Goal: Navigation & Orientation: Find specific page/section

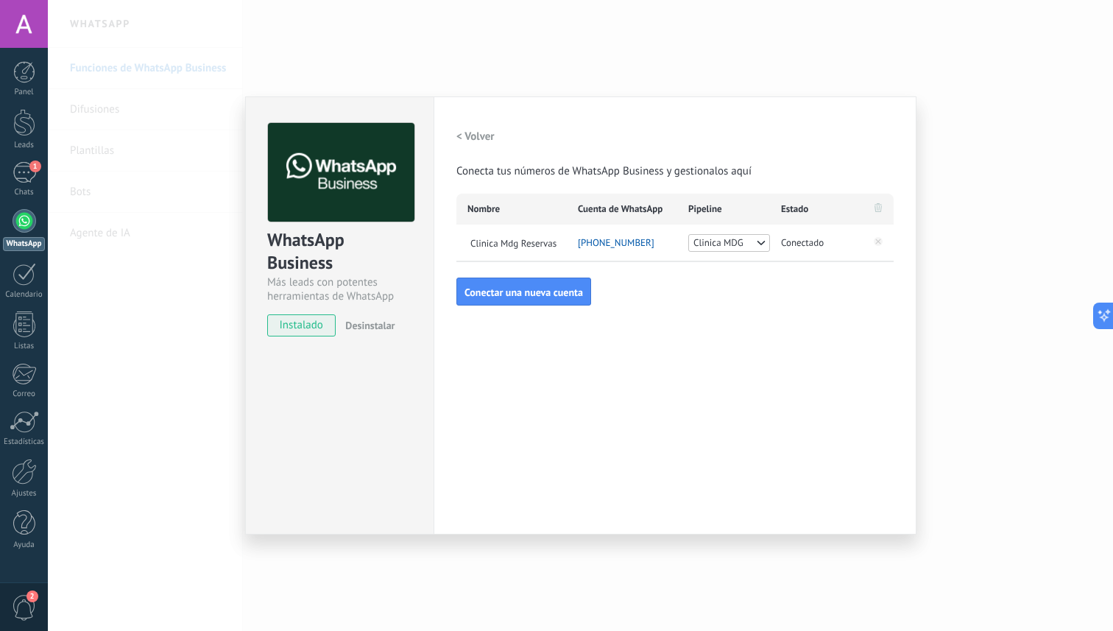
click at [989, 117] on div "WhatsApp Business Más leads con potentes herramientas de WhatsApp instalado Des…" at bounding box center [580, 315] width 1065 height 631
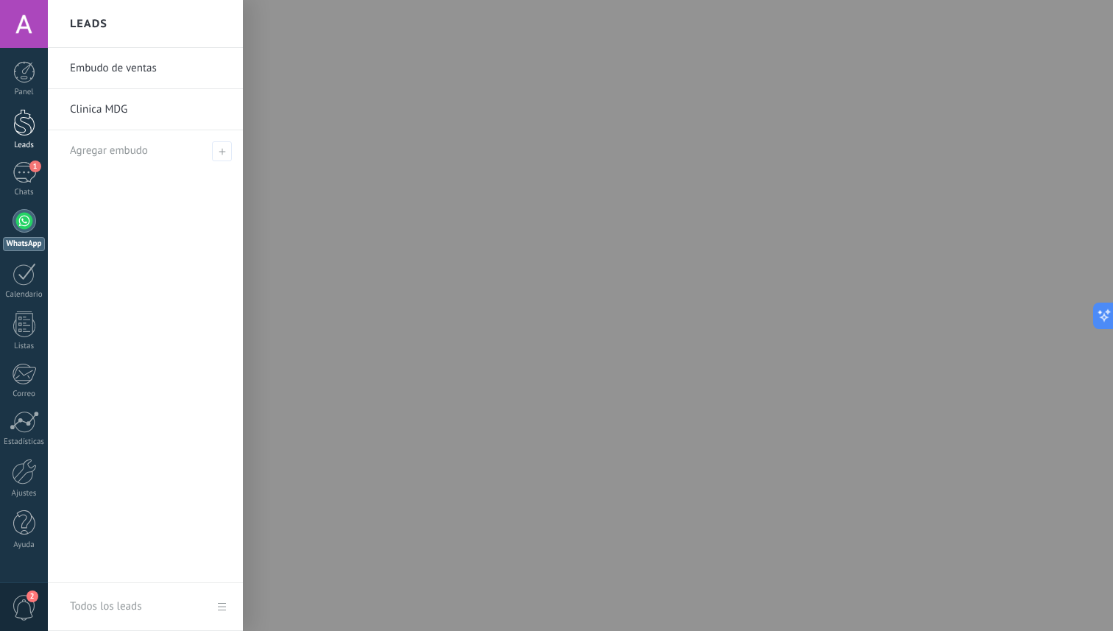
click at [24, 137] on link "Leads" at bounding box center [24, 129] width 48 height 41
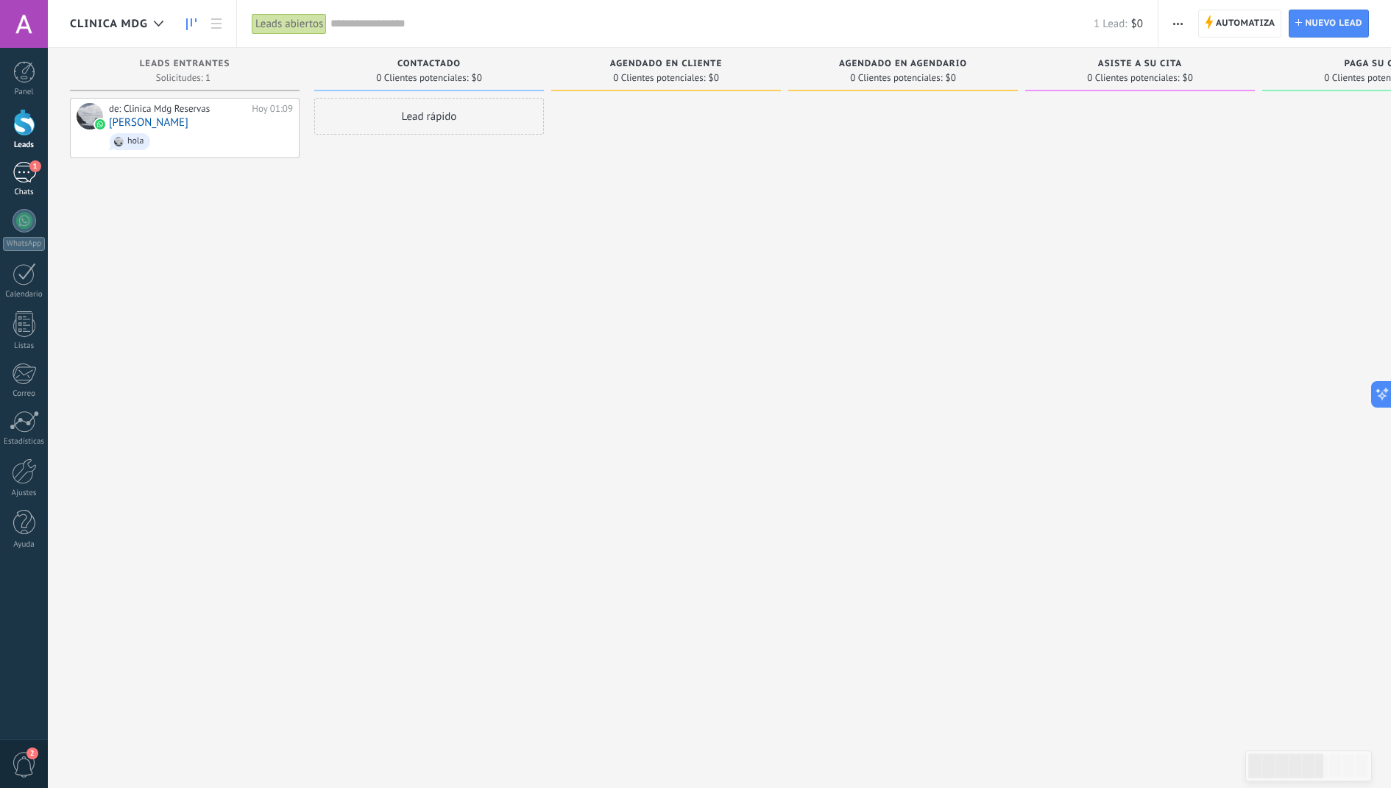
click at [24, 168] on div "1" at bounding box center [25, 172] width 24 height 21
